Goal: Task Accomplishment & Management: Use online tool/utility

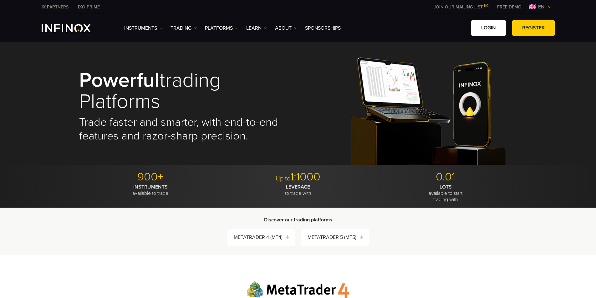
click at [497, 30] on link "LOGIN" at bounding box center [488, 27] width 35 height 15
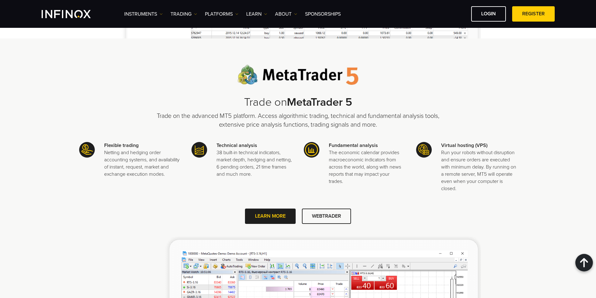
scroll to position [594, 0]
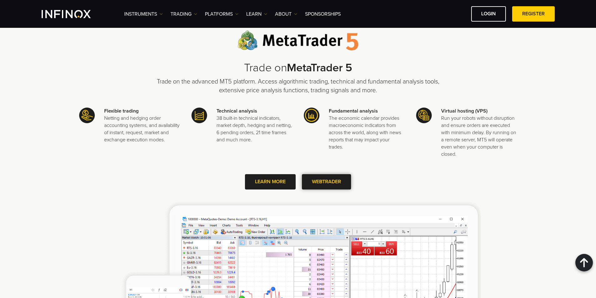
click at [342, 184] on link "WEBTRADER" at bounding box center [326, 181] width 49 height 15
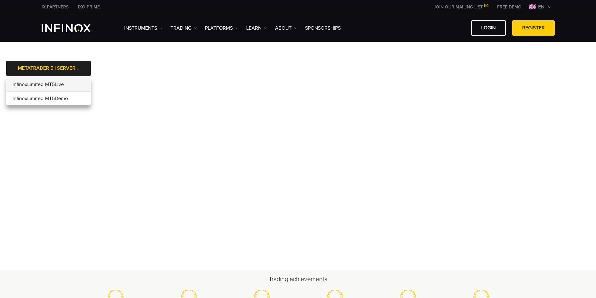
click at [68, 83] on li "InfinoxLimited-MT5Live" at bounding box center [48, 85] width 84 height 14
